Goal: Task Accomplishment & Management: Use online tool/utility

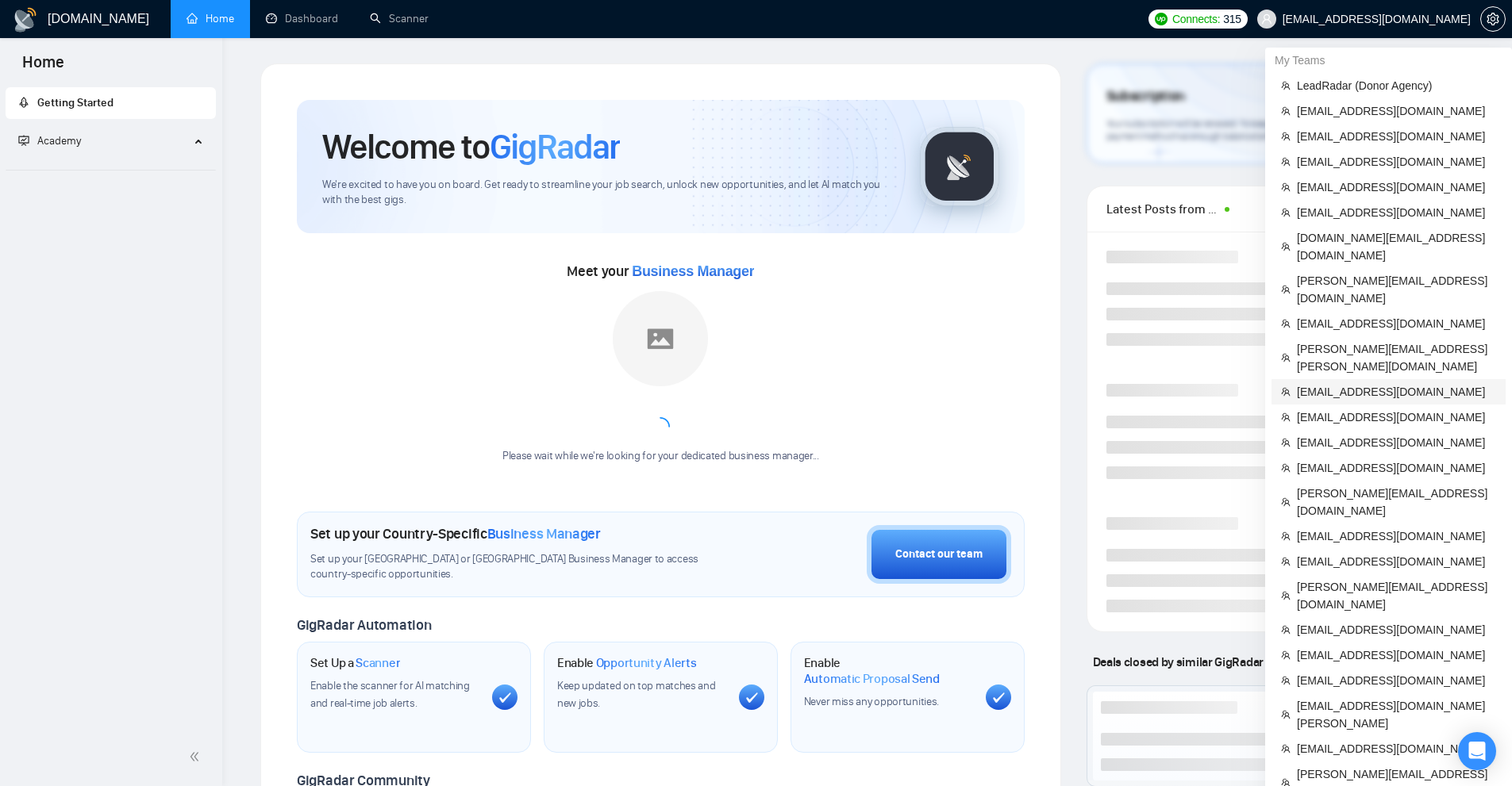
click at [1347, 383] on span "[EMAIL_ADDRESS][DOMAIN_NAME]" at bounding box center [1396, 391] width 199 height 17
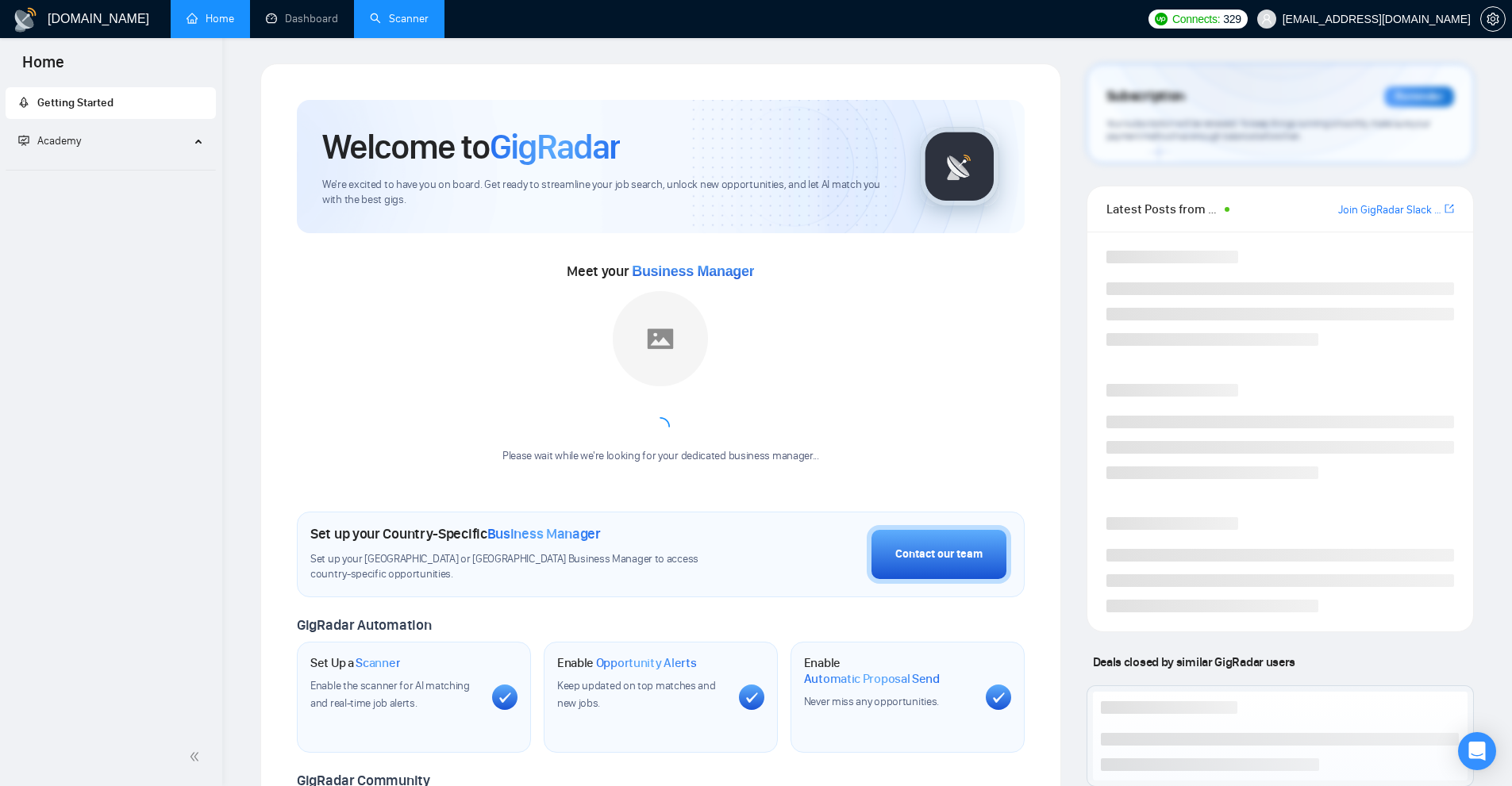
click at [370, 15] on link "Scanner" at bounding box center [399, 19] width 58 height 14
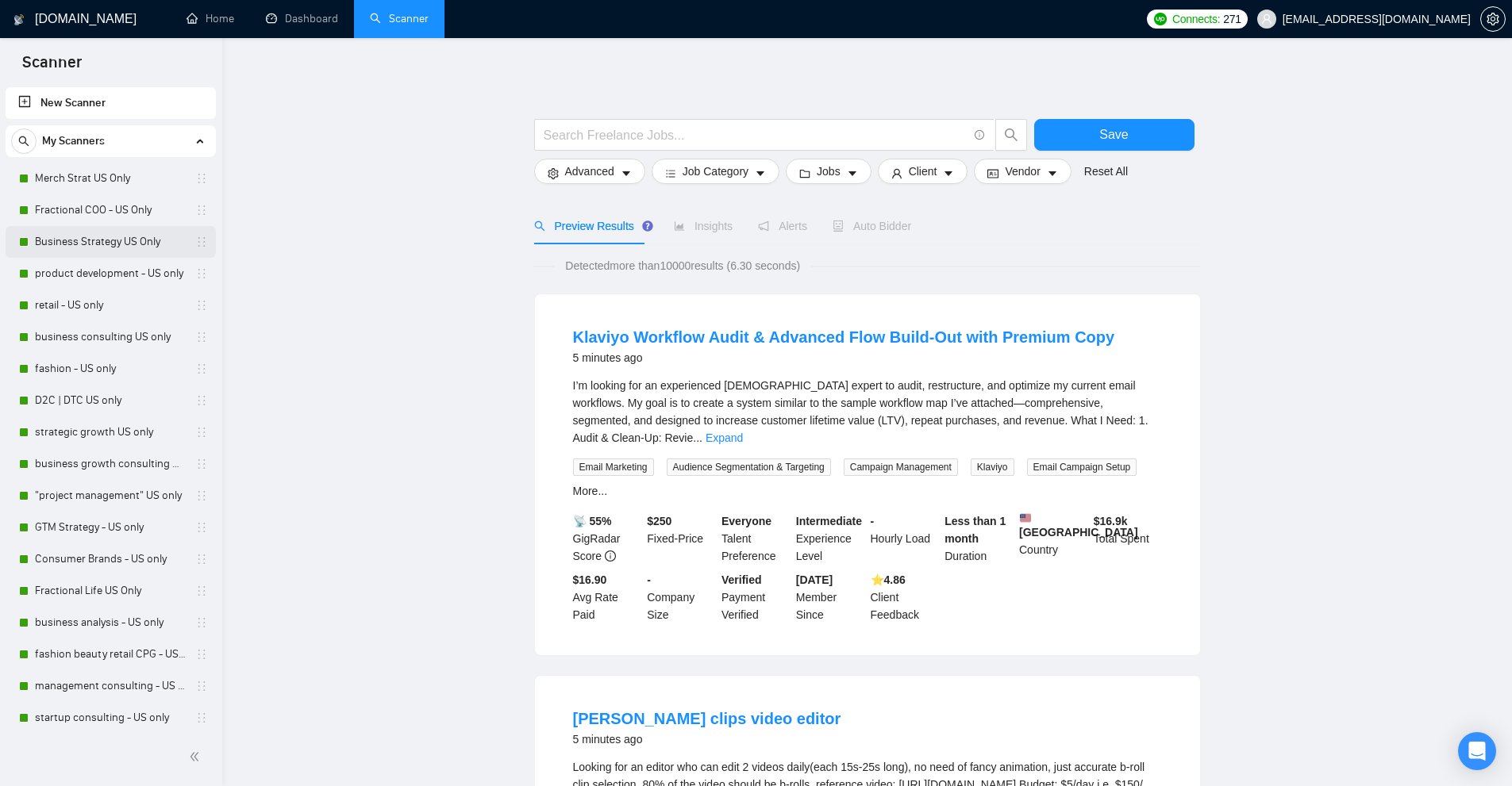
click at [94, 242] on link "Business Strategy US Only" at bounding box center [110, 241] width 151 height 32
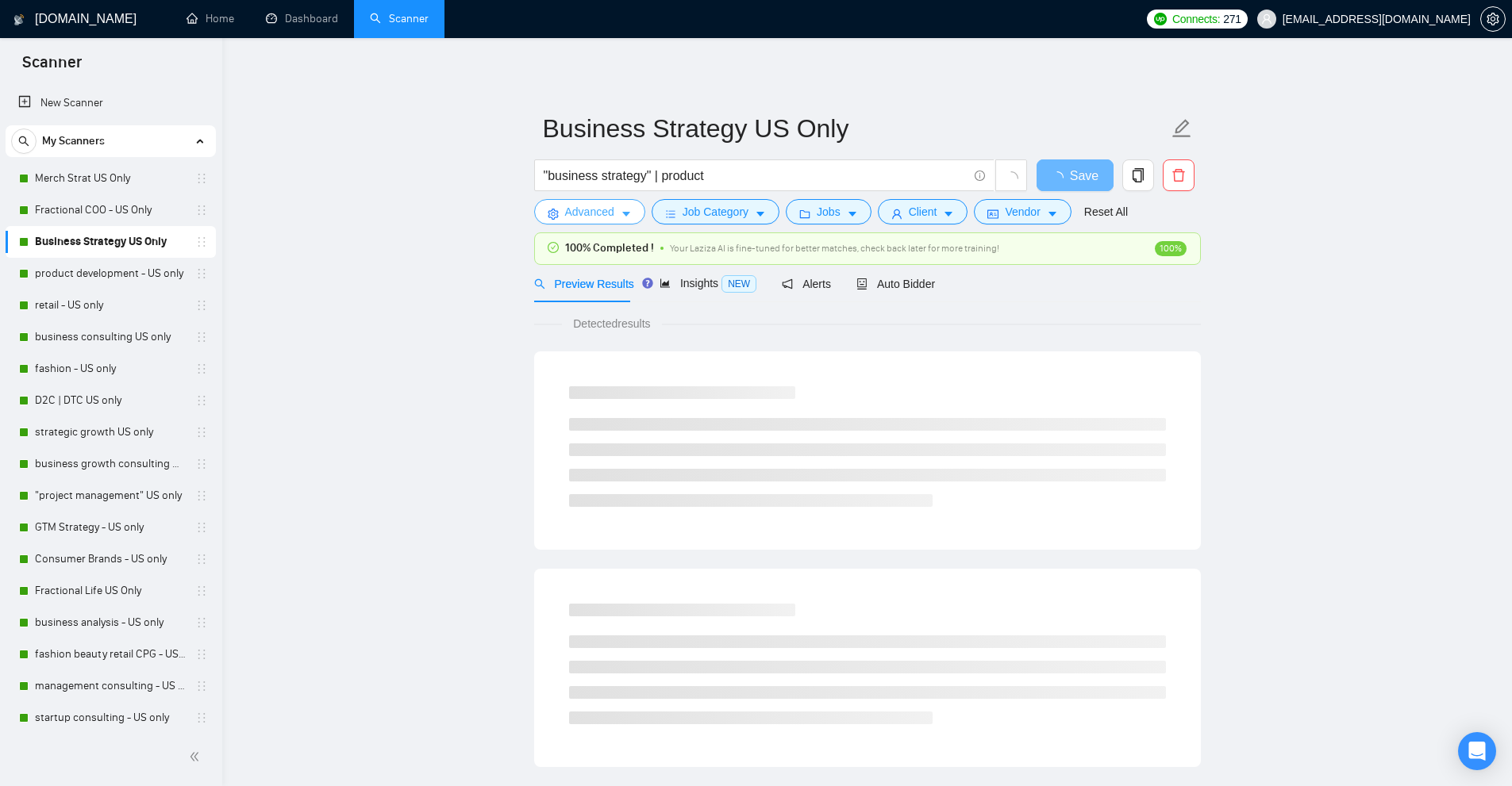
click at [587, 213] on span "Advanced" at bounding box center [589, 211] width 50 height 17
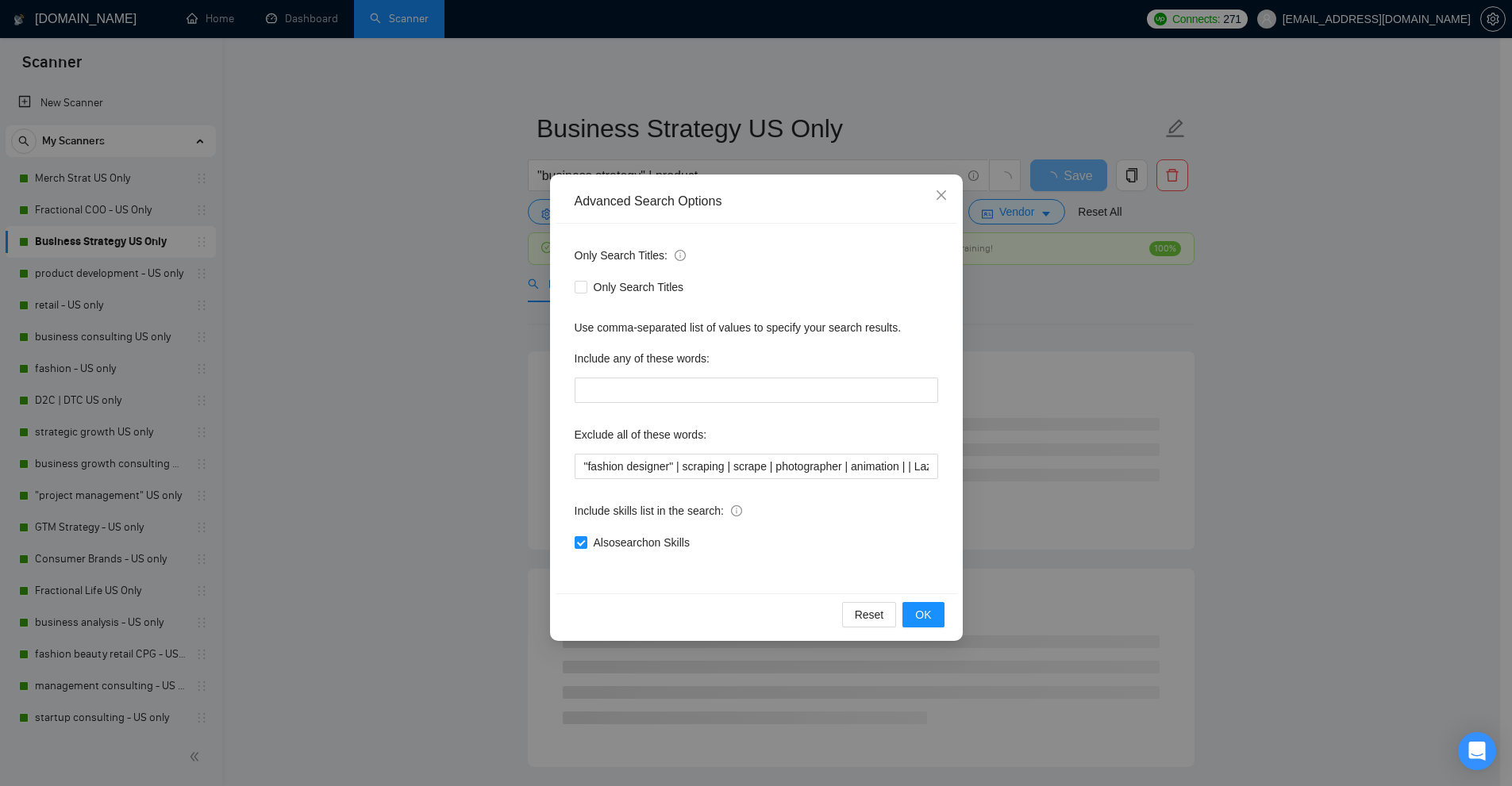
click at [470, 250] on div "Advanced Search Options Only Search Titles: Only Search Titles Use comma-separa…" at bounding box center [756, 393] width 1512 height 786
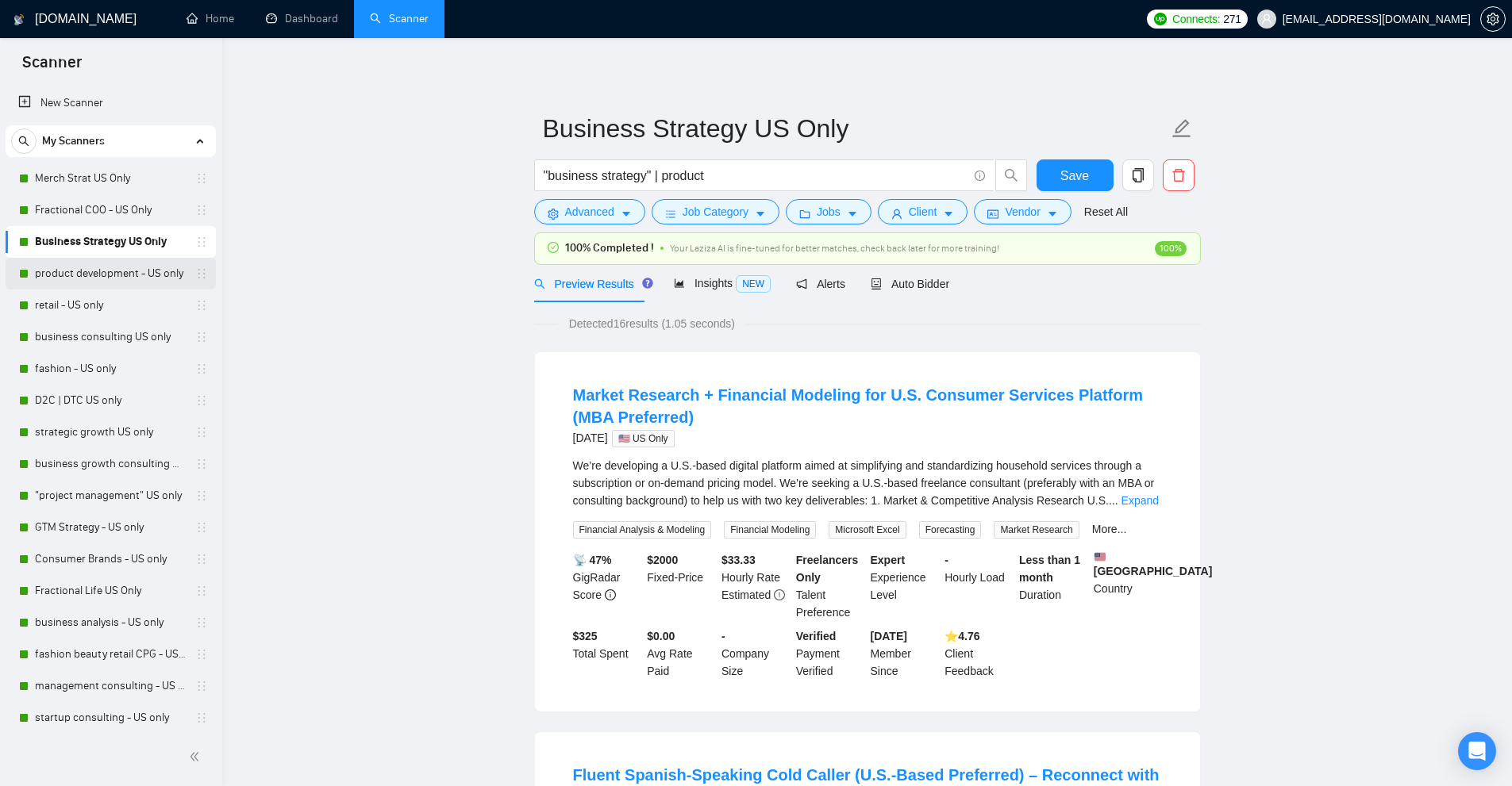
click at [73, 278] on link "product development - US only" at bounding box center [110, 273] width 151 height 32
